Goal: Task Accomplishment & Management: Manage account settings

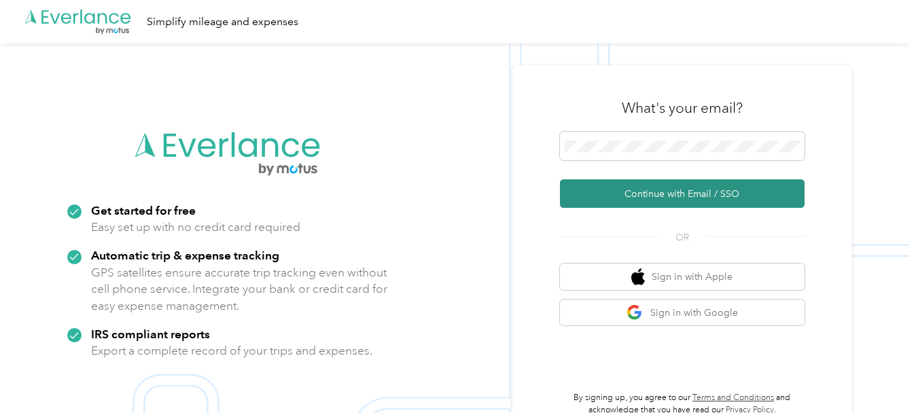
click at [672, 187] on button "Continue with Email / SSO" at bounding box center [682, 193] width 245 height 29
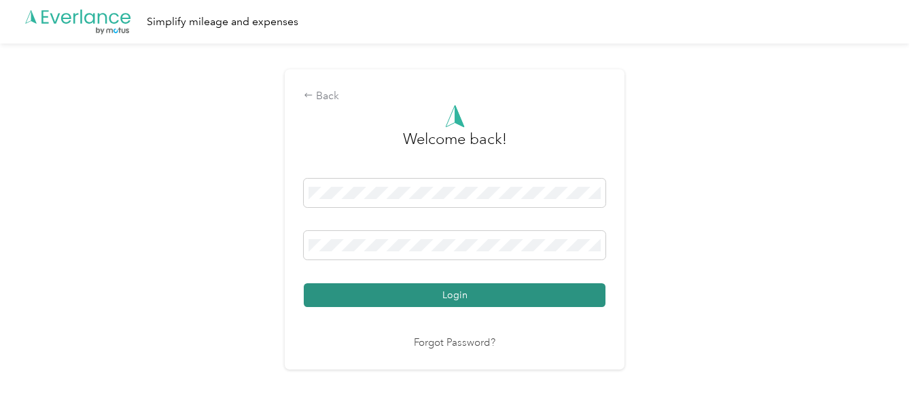
click at [350, 294] on button "Login" at bounding box center [455, 295] width 302 height 24
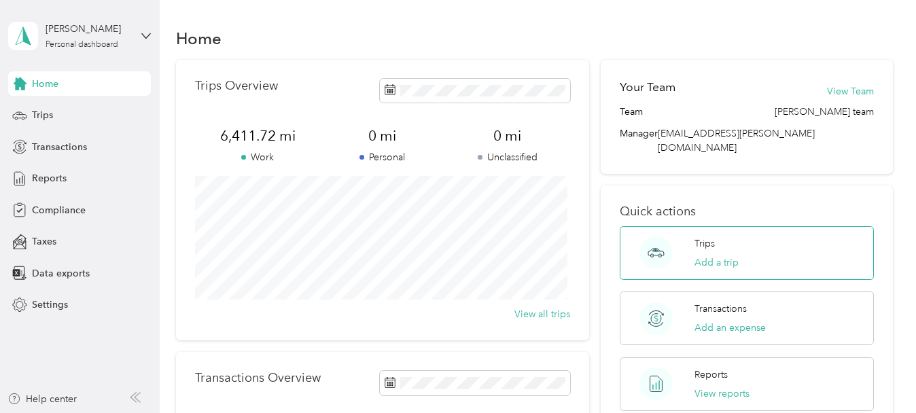
click at [684, 234] on div "Trips Add a trip" at bounding box center [745, 253] width 253 height 54
